Goal: Task Accomplishment & Management: Complete application form

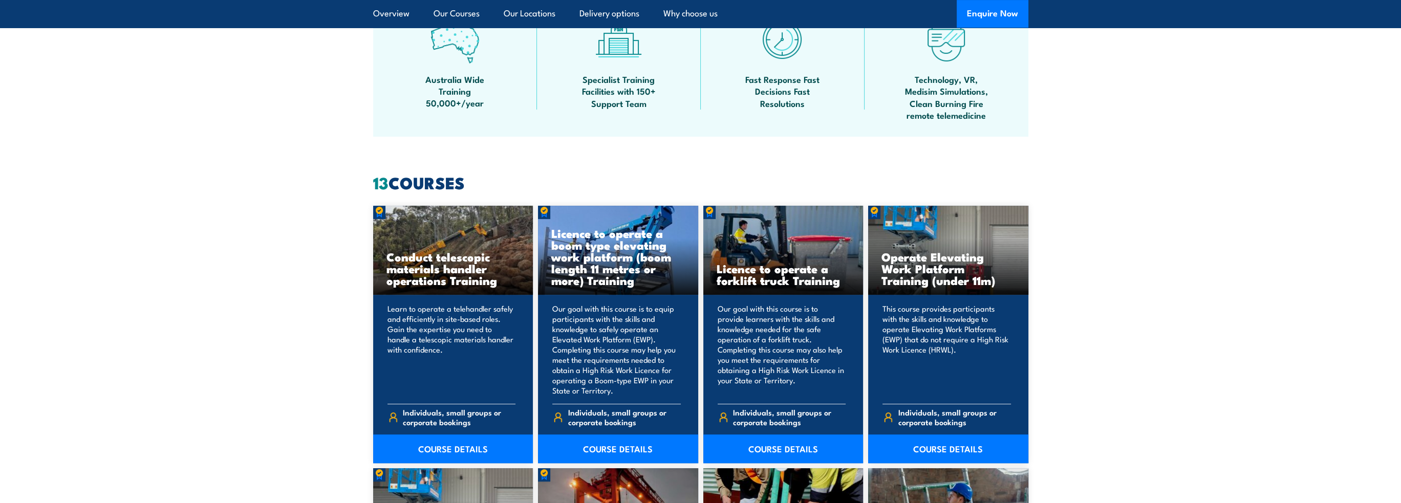
scroll to position [665, 0]
click at [753, 457] on link "COURSE DETAILS" at bounding box center [783, 448] width 160 height 29
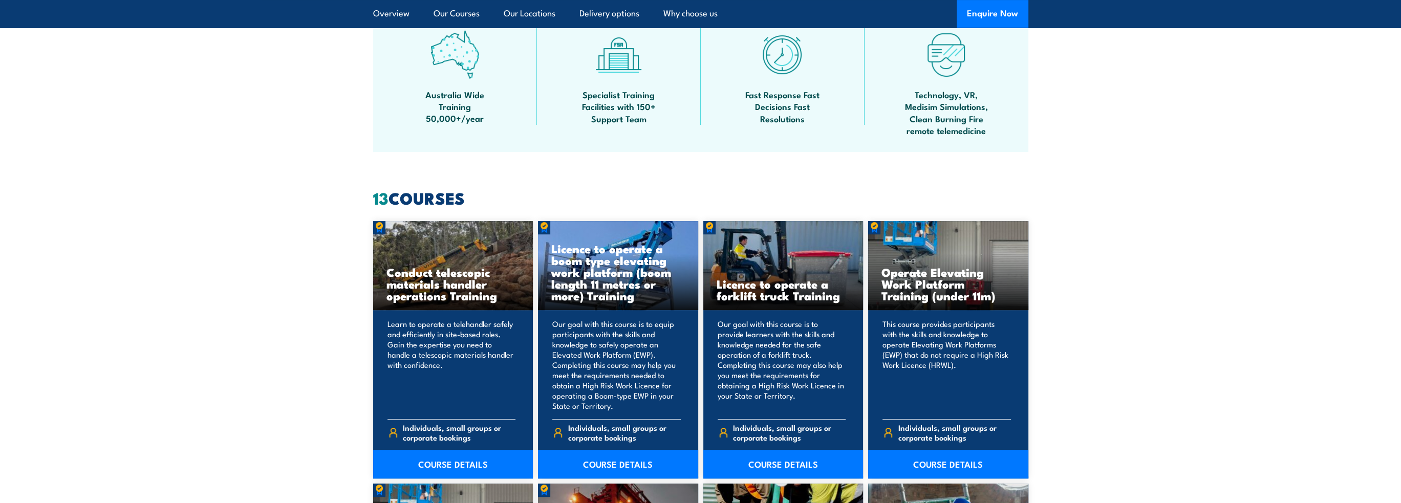
scroll to position [768, 0]
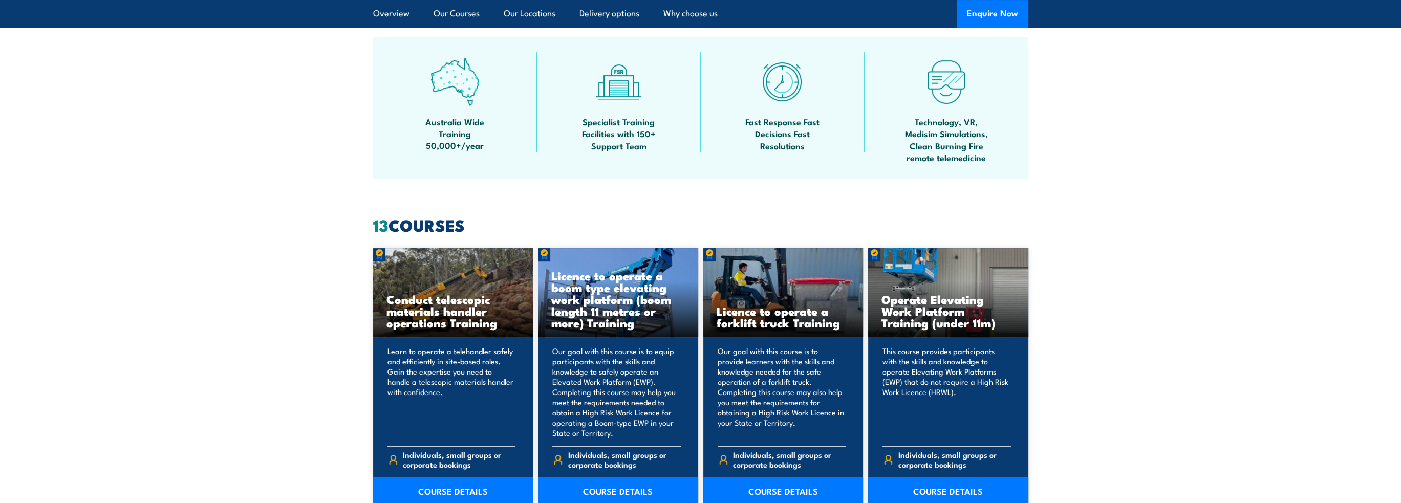
scroll to position [717, 0]
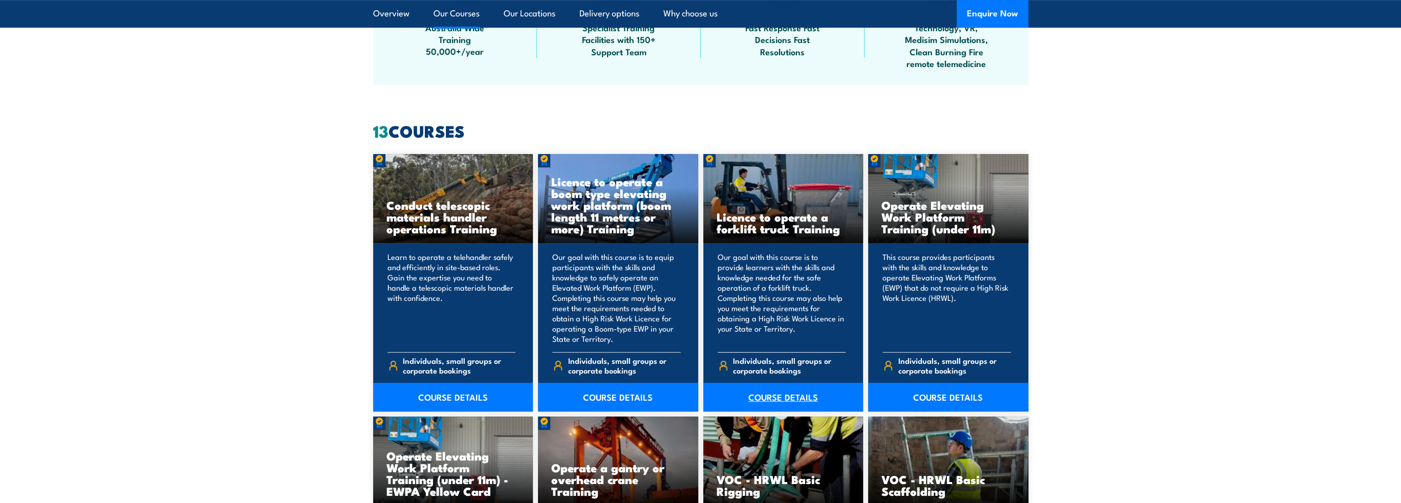
click at [771, 396] on link "COURSE DETAILS" at bounding box center [783, 397] width 160 height 29
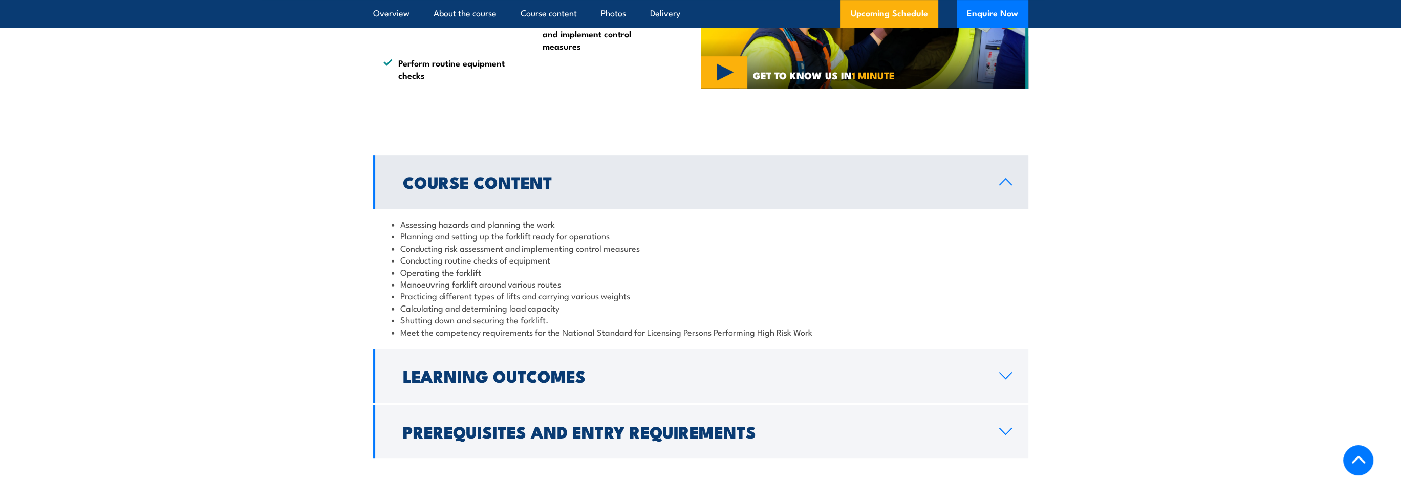
scroll to position [819, 0]
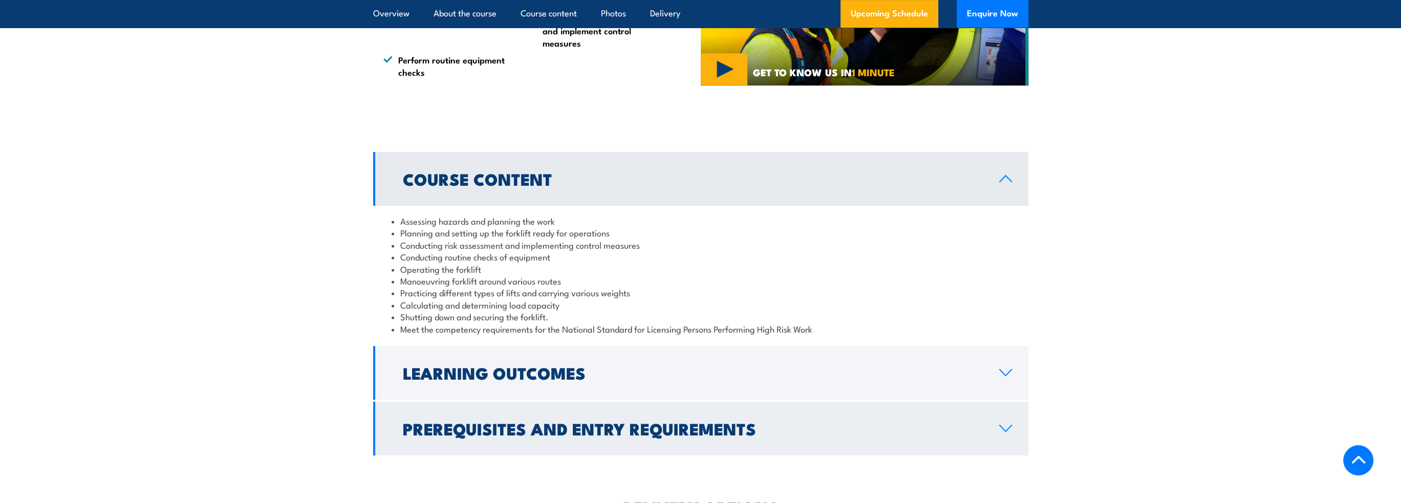
click at [841, 419] on link "Prerequisites and Entry Requirements" at bounding box center [700, 429] width 655 height 54
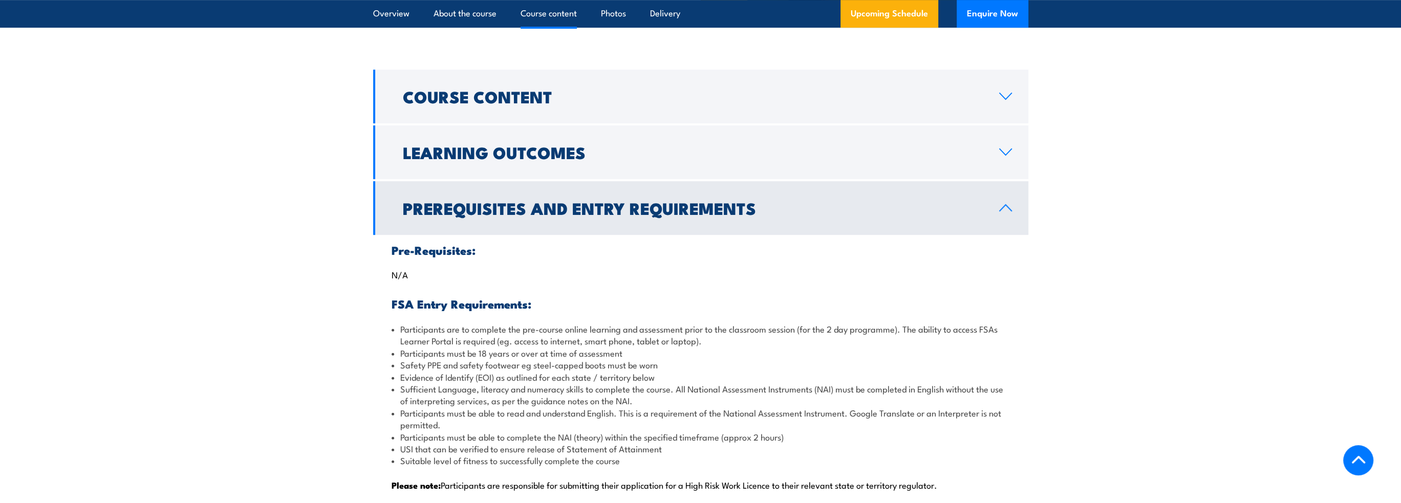
scroll to position [973, 0]
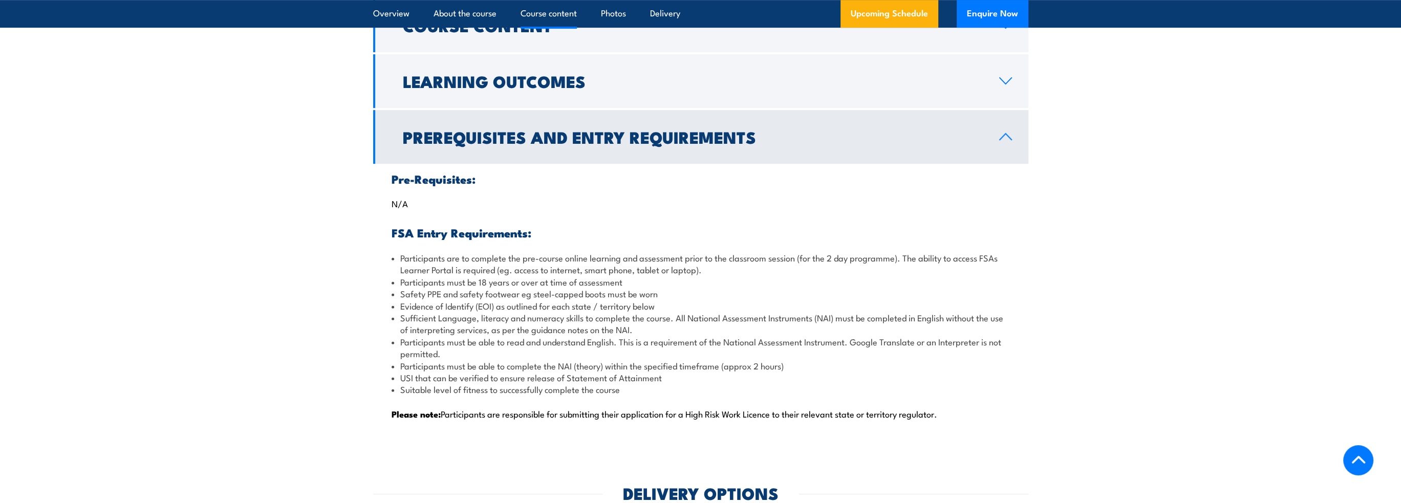
click at [867, 158] on link "Prerequisites and Entry Requirements" at bounding box center [700, 137] width 655 height 54
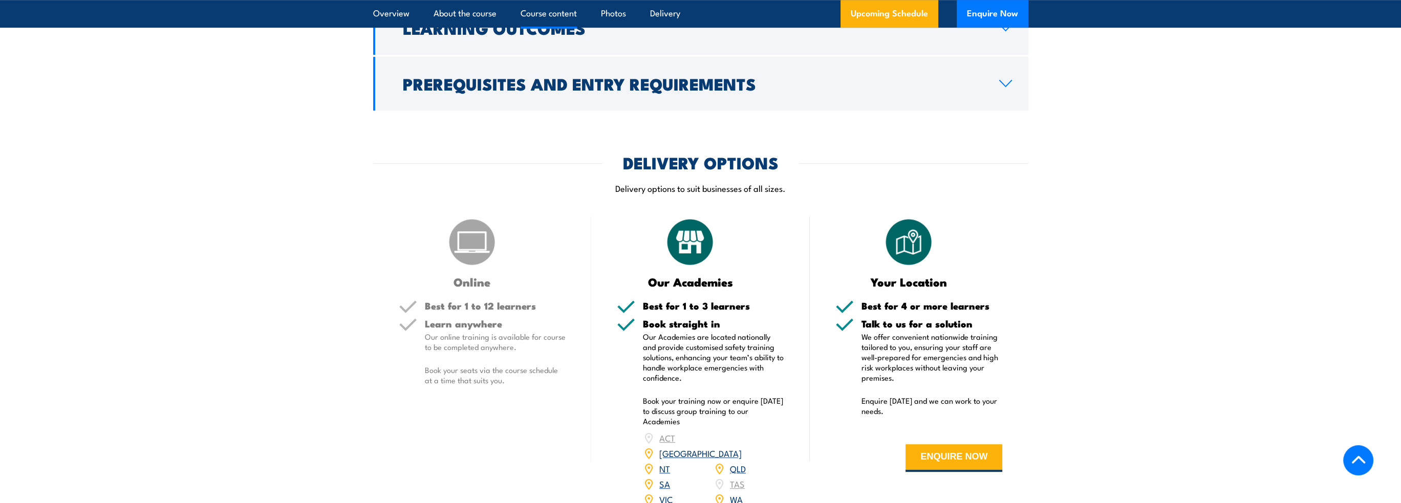
scroll to position [1126, 0]
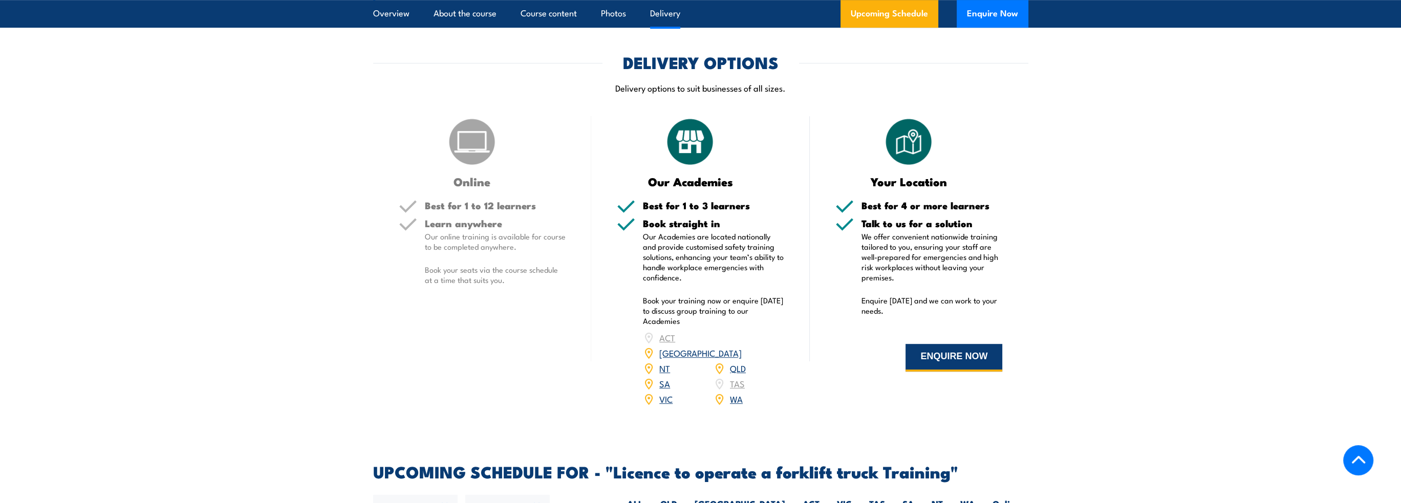
click at [978, 362] on button "ENQUIRE NOW" at bounding box center [953, 358] width 97 height 28
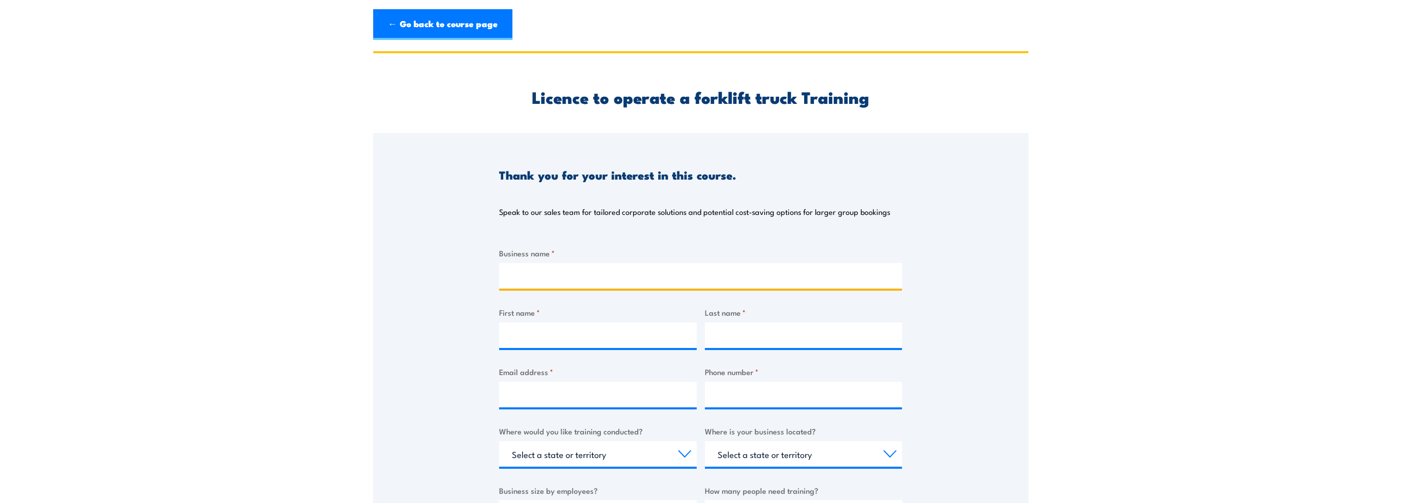
click at [783, 277] on input "Business name *" at bounding box center [700, 276] width 403 height 26
type input "COLD FRONT"
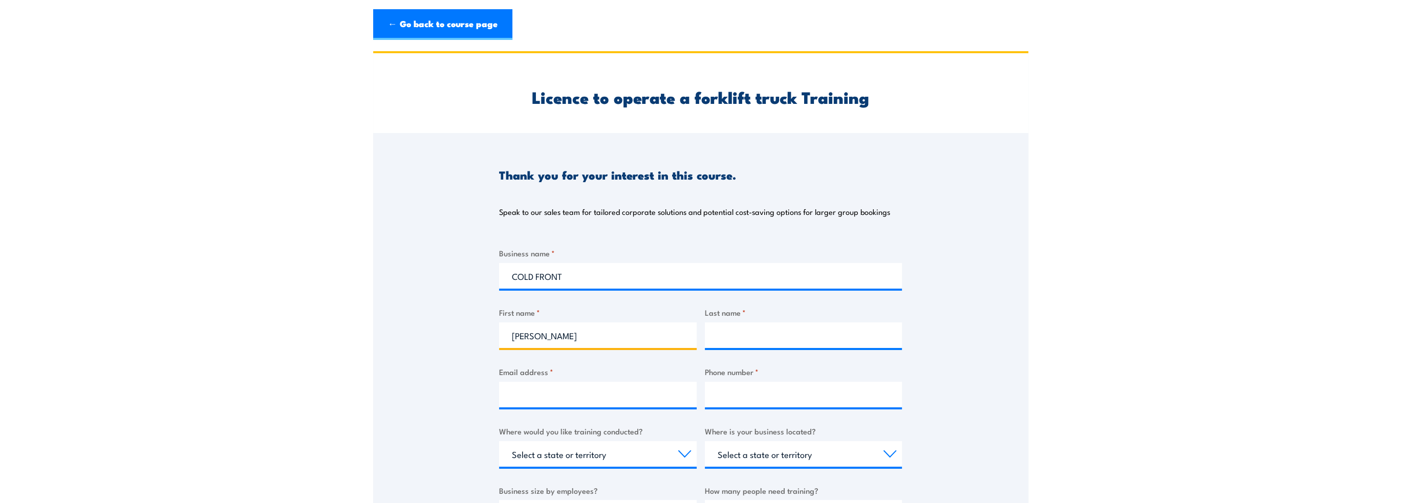
type input "SIMONE"
type input "ORTOLANI"
type input "SIMONE@COLDFRONTAC.COM.AU"
click at [866, 382] on input "Phone number *" at bounding box center [804, 395] width 198 height 26
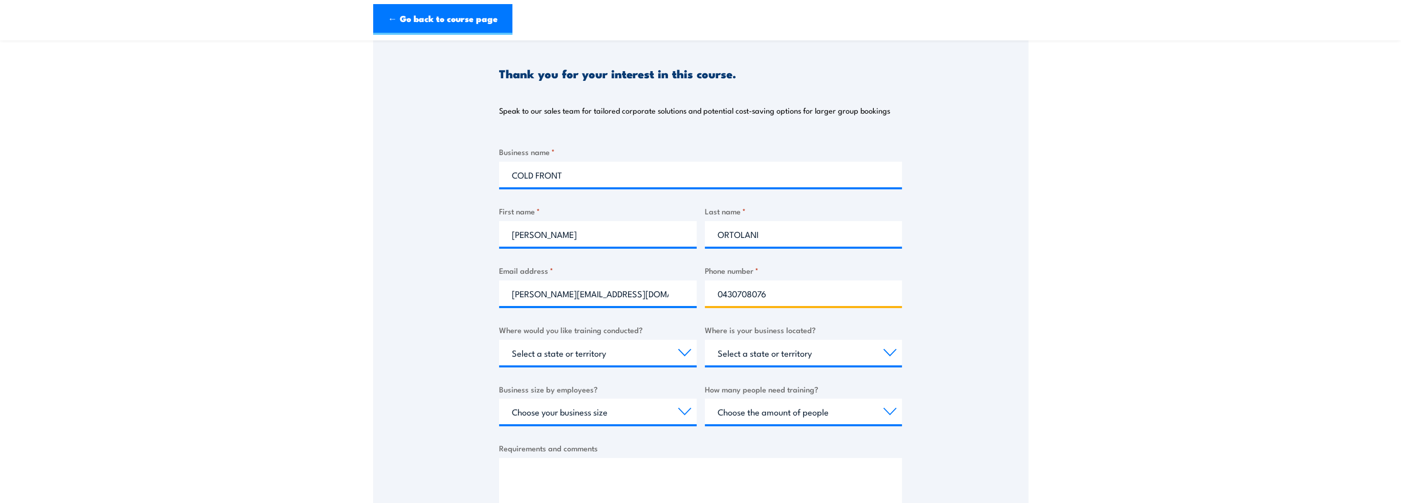
scroll to position [102, 0]
type input "0430708076"
click at [649, 361] on select "Select a state or territory Nationally - multiple locations QLD NSW VIC SA ACT …" at bounding box center [598, 352] width 198 height 26
select select "QLD"
click at [499, 339] on select "Select a state or territory Nationally - multiple locations QLD NSW VIC SA ACT …" at bounding box center [598, 352] width 198 height 26
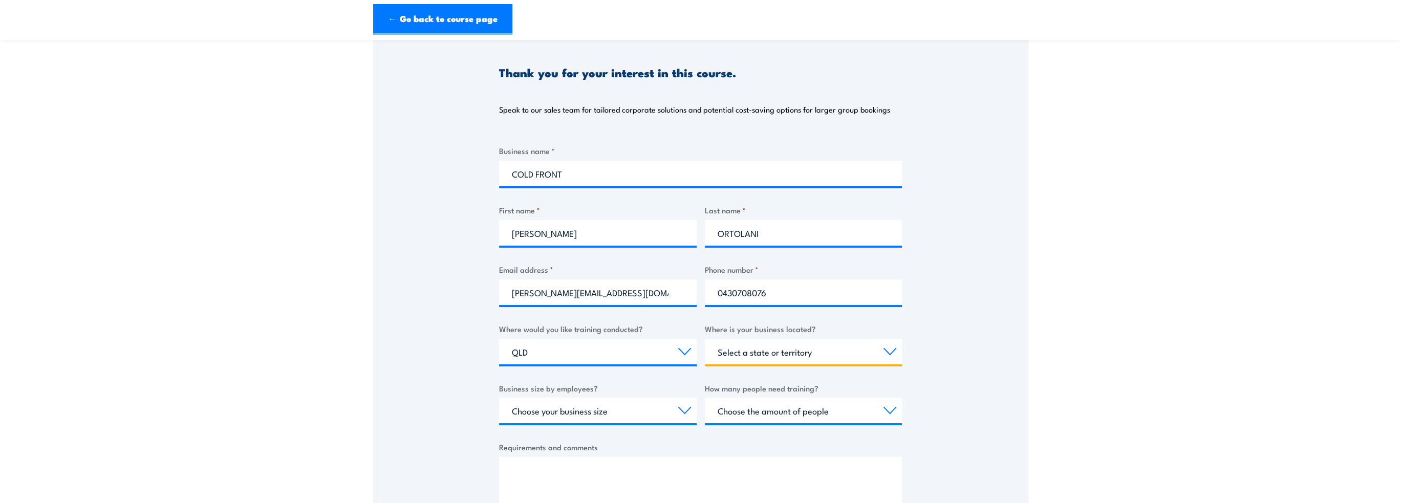
click at [827, 353] on select "Select a state or territory QLD NSW VIC SA ACT WA TAS NT" at bounding box center [804, 352] width 198 height 26
select select "QLD"
click at [705, 339] on select "Select a state or territory QLD NSW VIC SA ACT WA TAS NT" at bounding box center [804, 352] width 198 height 26
click at [636, 412] on select "Choose your business size 1 to 19 20 to 199 200+" at bounding box center [598, 411] width 198 height 26
select select "20 to 199"
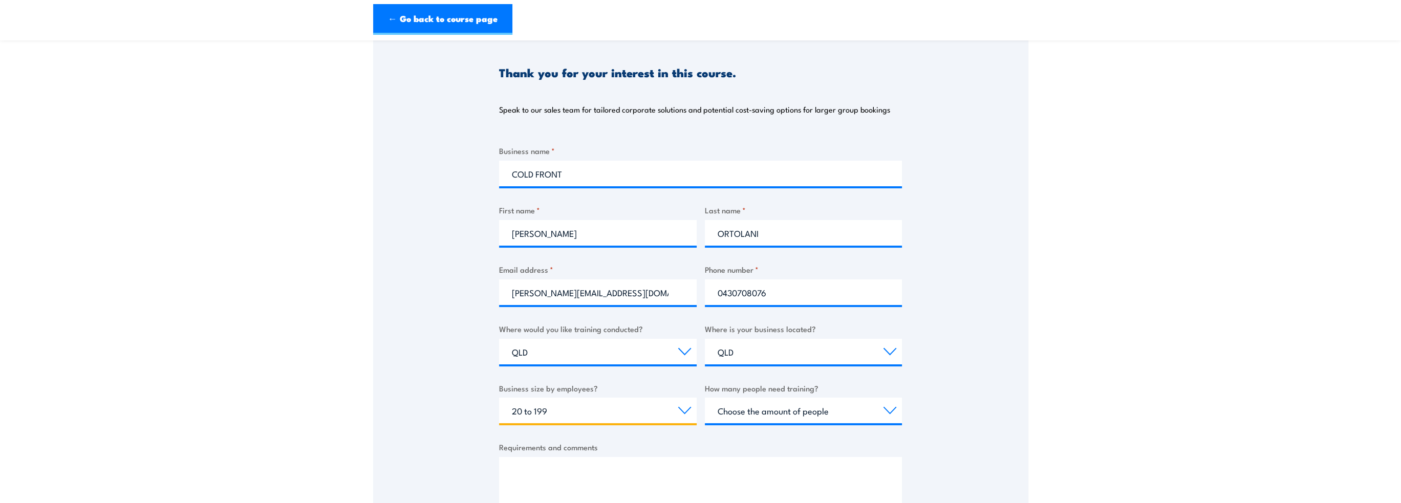
click at [499, 398] on select "Choose your business size 1 to 19 20 to 199 200+" at bounding box center [598, 411] width 198 height 26
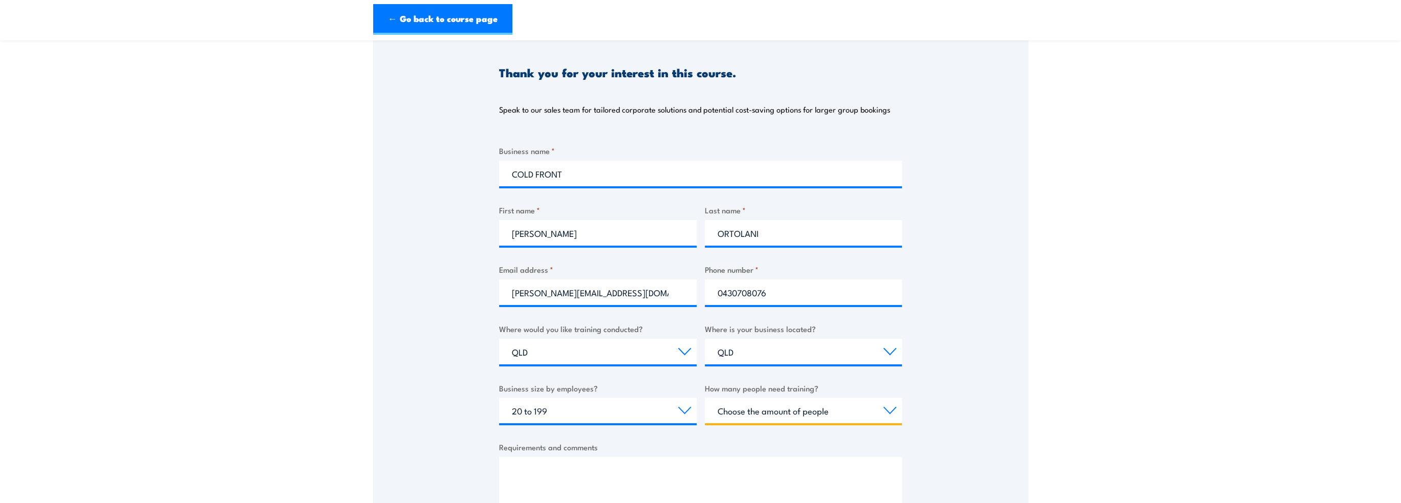
click at [752, 422] on select "Choose the amount of people 1 to 4 5 to 19 20+" at bounding box center [804, 411] width 198 height 26
select select "5 to 19"
click at [705, 398] on select "Choose the amount of people 1 to 4 5 to 19 20+" at bounding box center [804, 411] width 198 height 26
click at [725, 474] on textarea "Requirements and comments" at bounding box center [700, 484] width 403 height 55
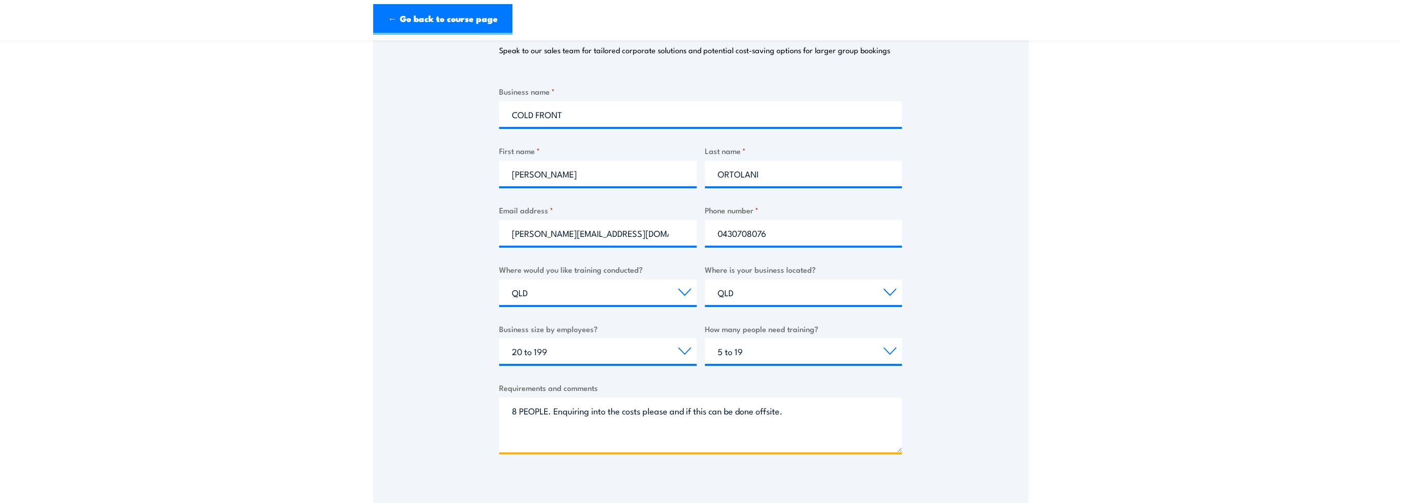
scroll to position [205, 0]
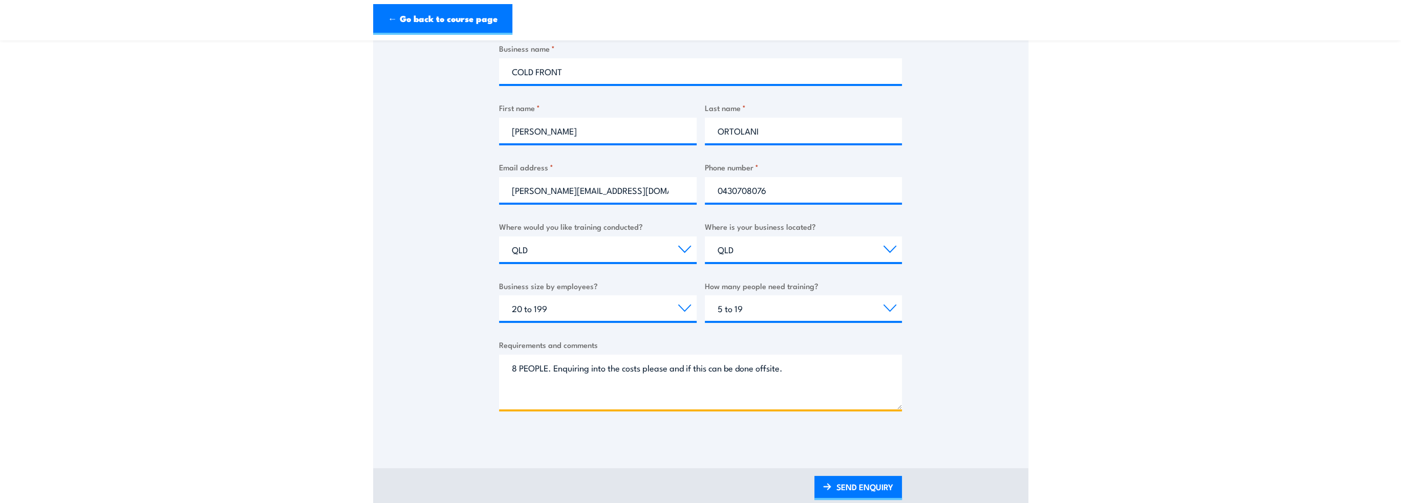
click at [645, 371] on textarea "8 PEOPLE. Enquiring into the costs please and if this can be done offsite." at bounding box center [700, 382] width 403 height 55
type textarea "8 PEOPLE. Enquiring into the costs for the 8 please and if this can be done off…"
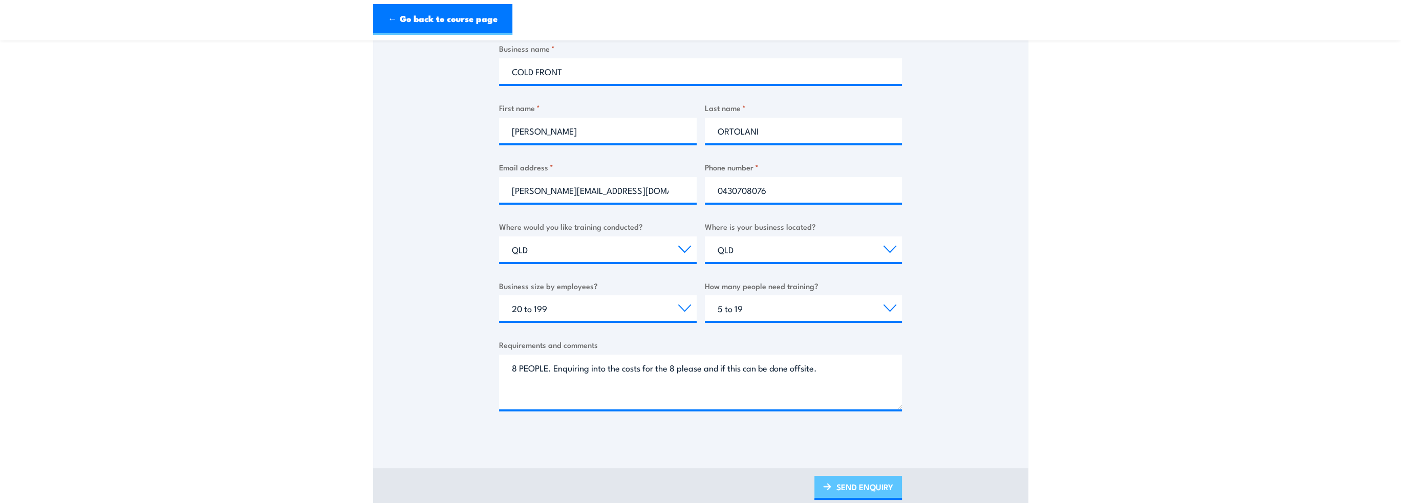
click at [881, 485] on link "SEND ENQUIRY" at bounding box center [858, 488] width 88 height 24
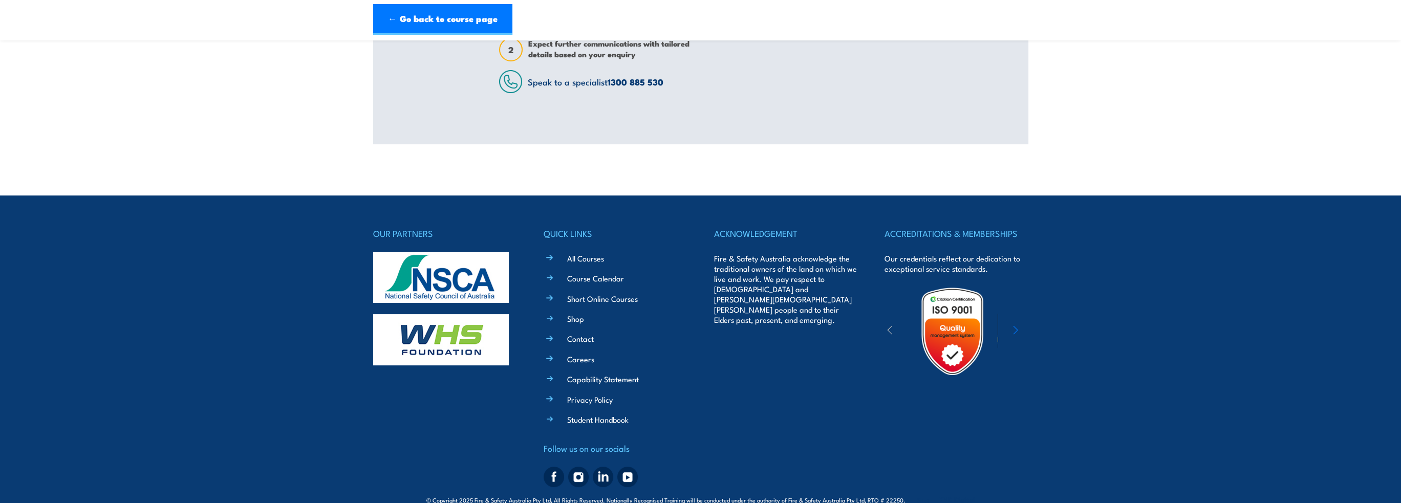
click at [2, 360] on footer "OUR PARTNERS QUICK LINKS All Courses Course Calendar Short Online Courses Shop …" at bounding box center [700, 359] width 1401 height 327
